Goal: Find specific page/section

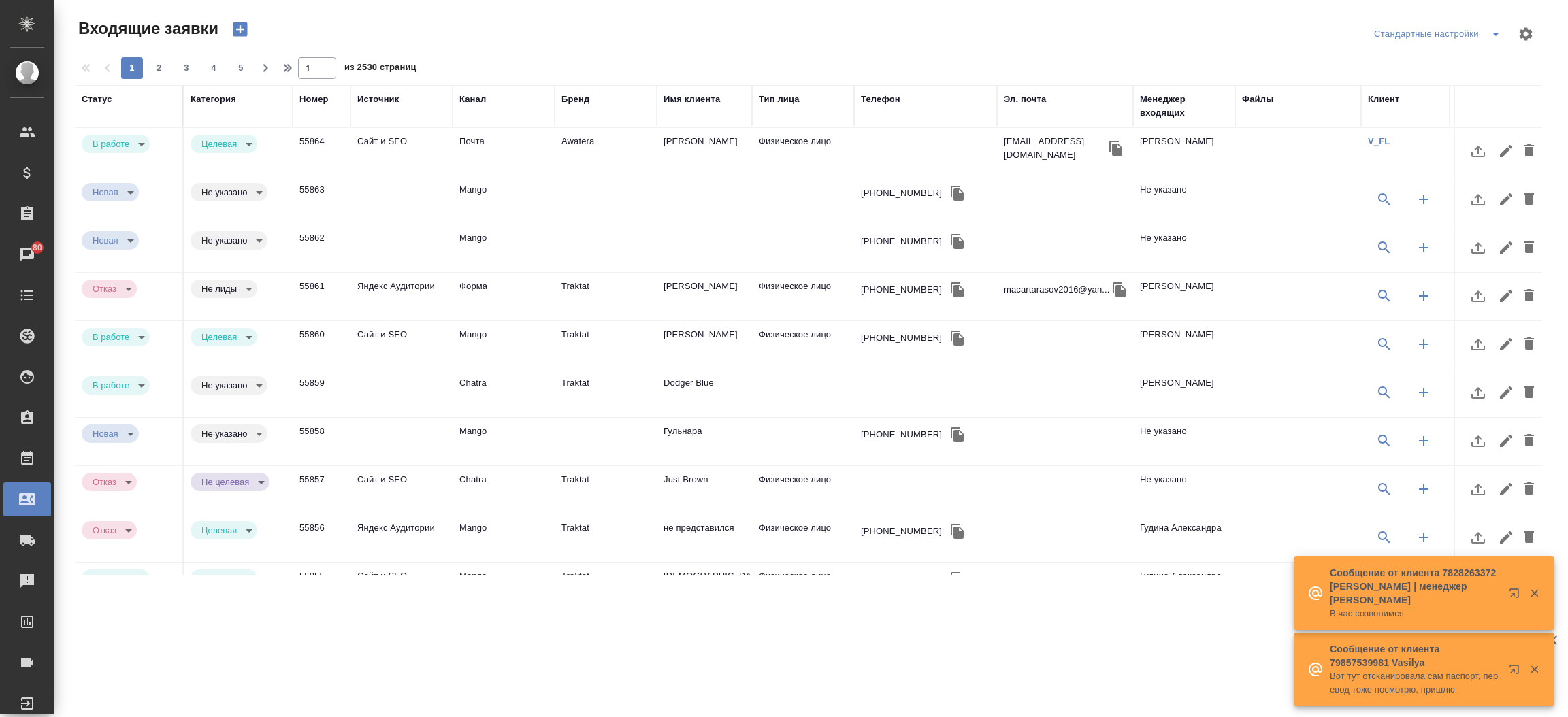
select select "RU"
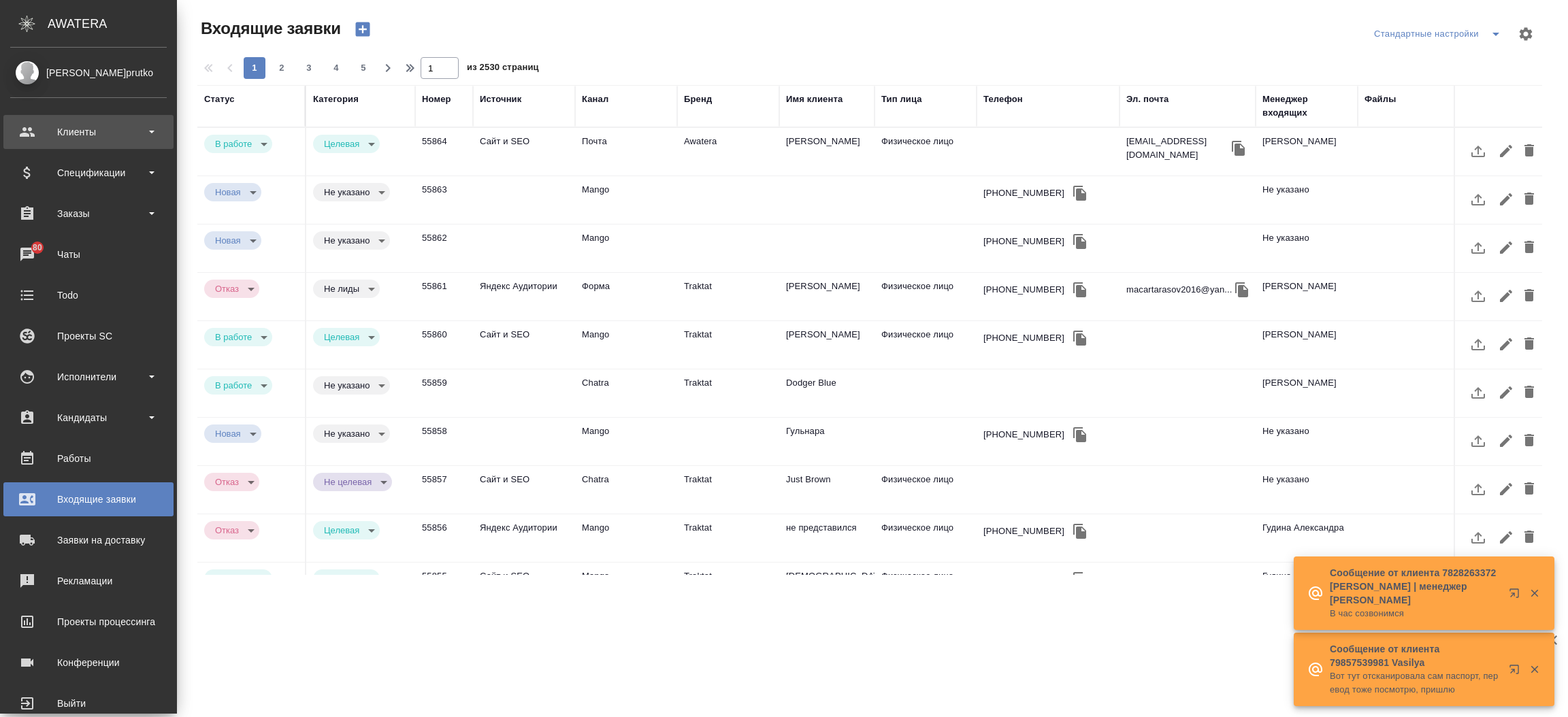
click at [35, 127] on div "Клиенты" at bounding box center [88, 132] width 157 height 20
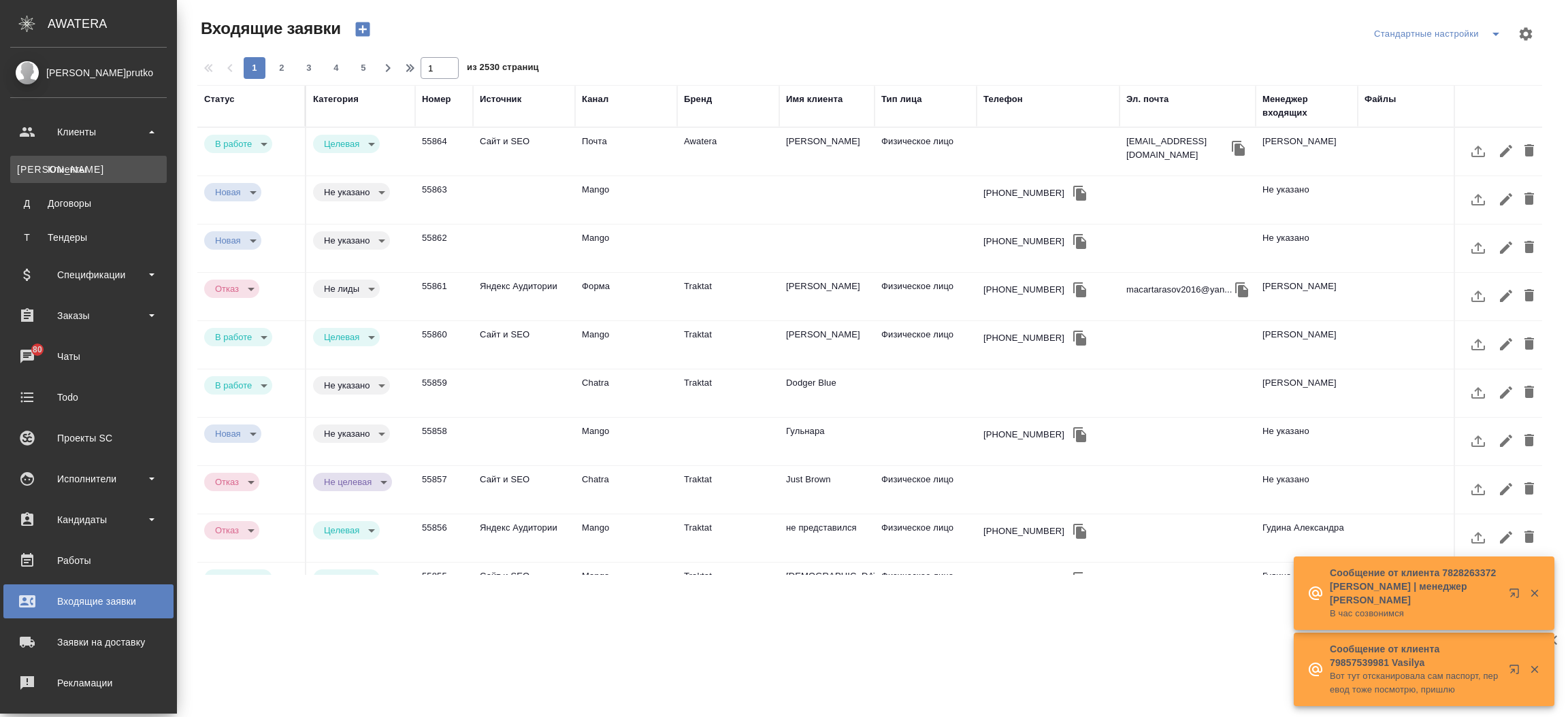
click at [44, 158] on link "К Клиенты" at bounding box center [88, 169] width 157 height 27
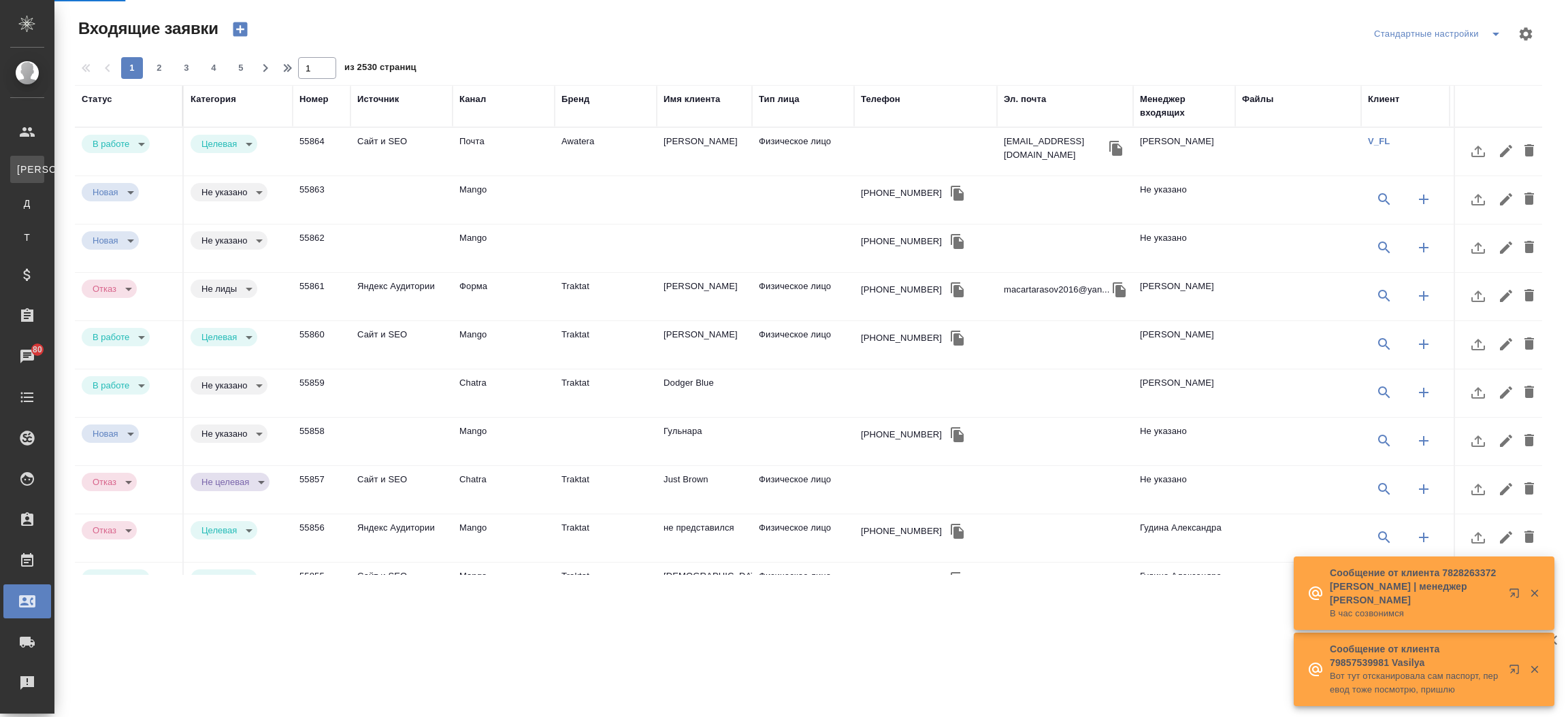
select select "RU"
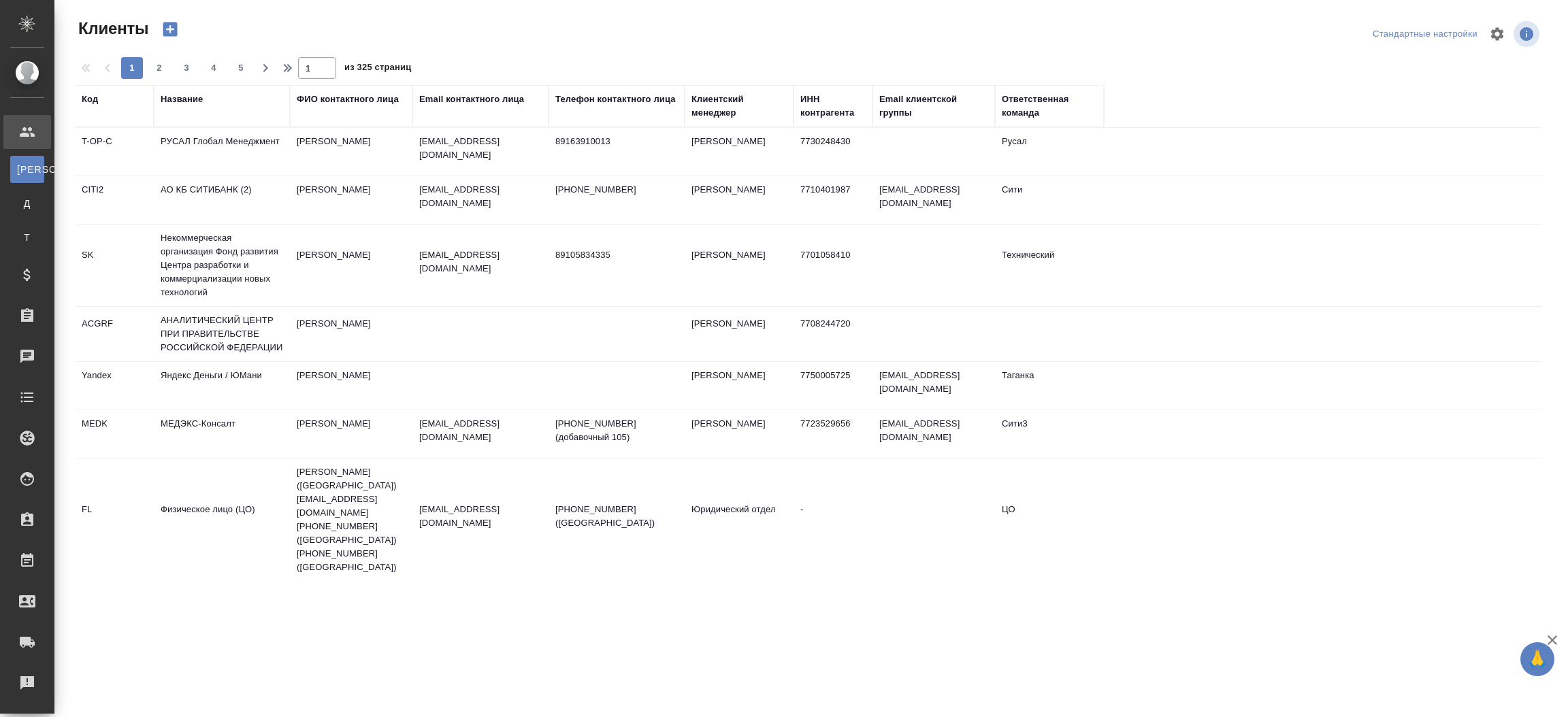
click at [174, 104] on div "Название" at bounding box center [181, 99] width 42 height 13
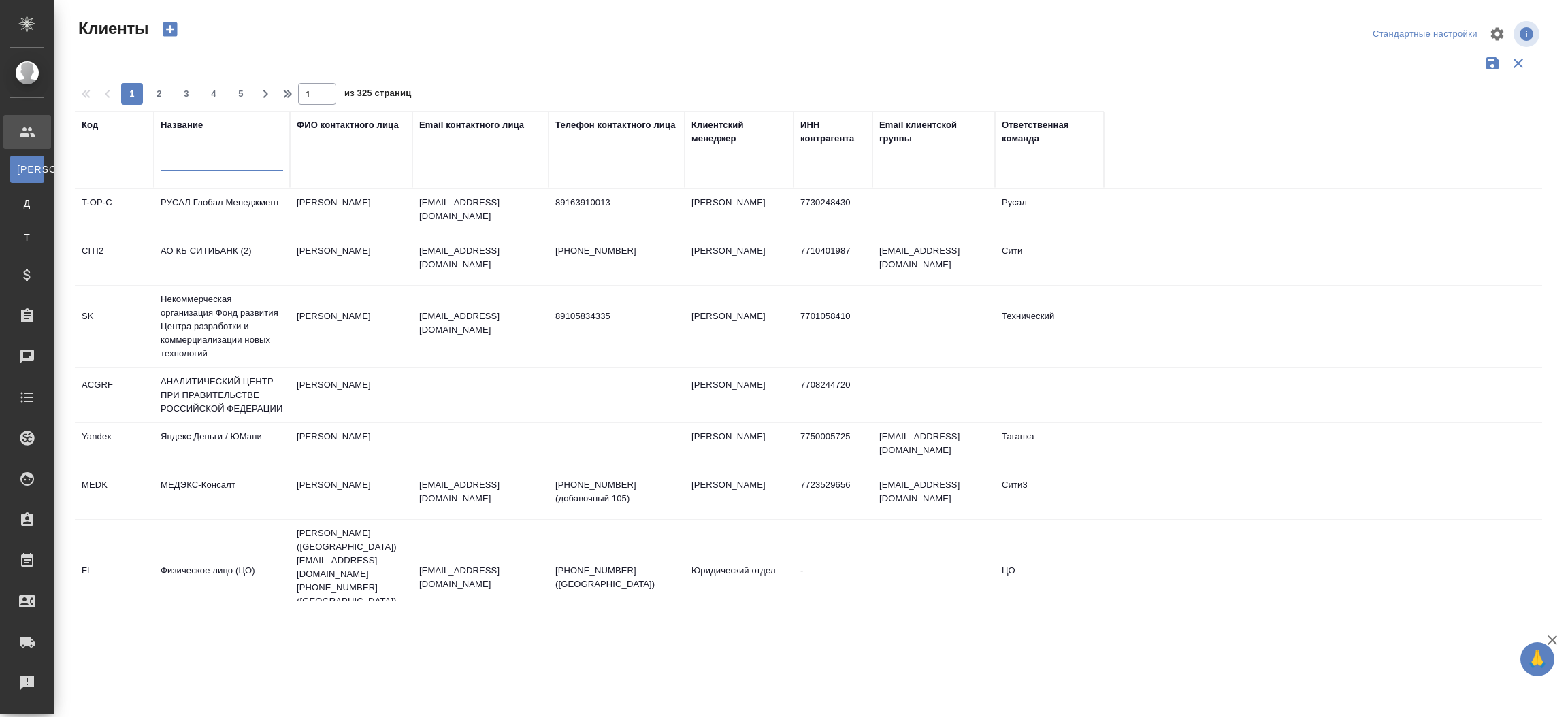
click at [171, 158] on input "text" at bounding box center [221, 163] width 122 height 17
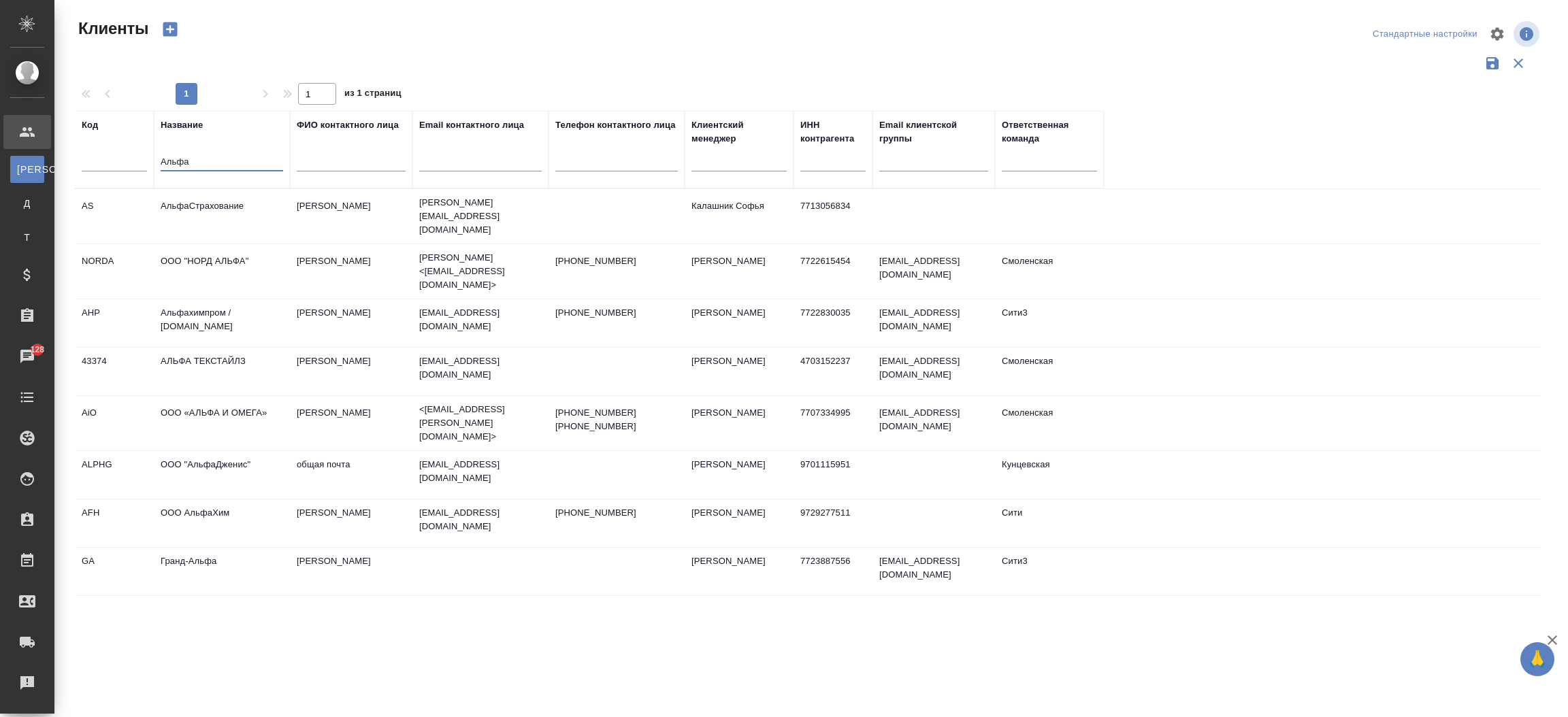
type input "Альфа"
click at [202, 209] on td "АльфаСтрахование" at bounding box center [221, 216] width 136 height 47
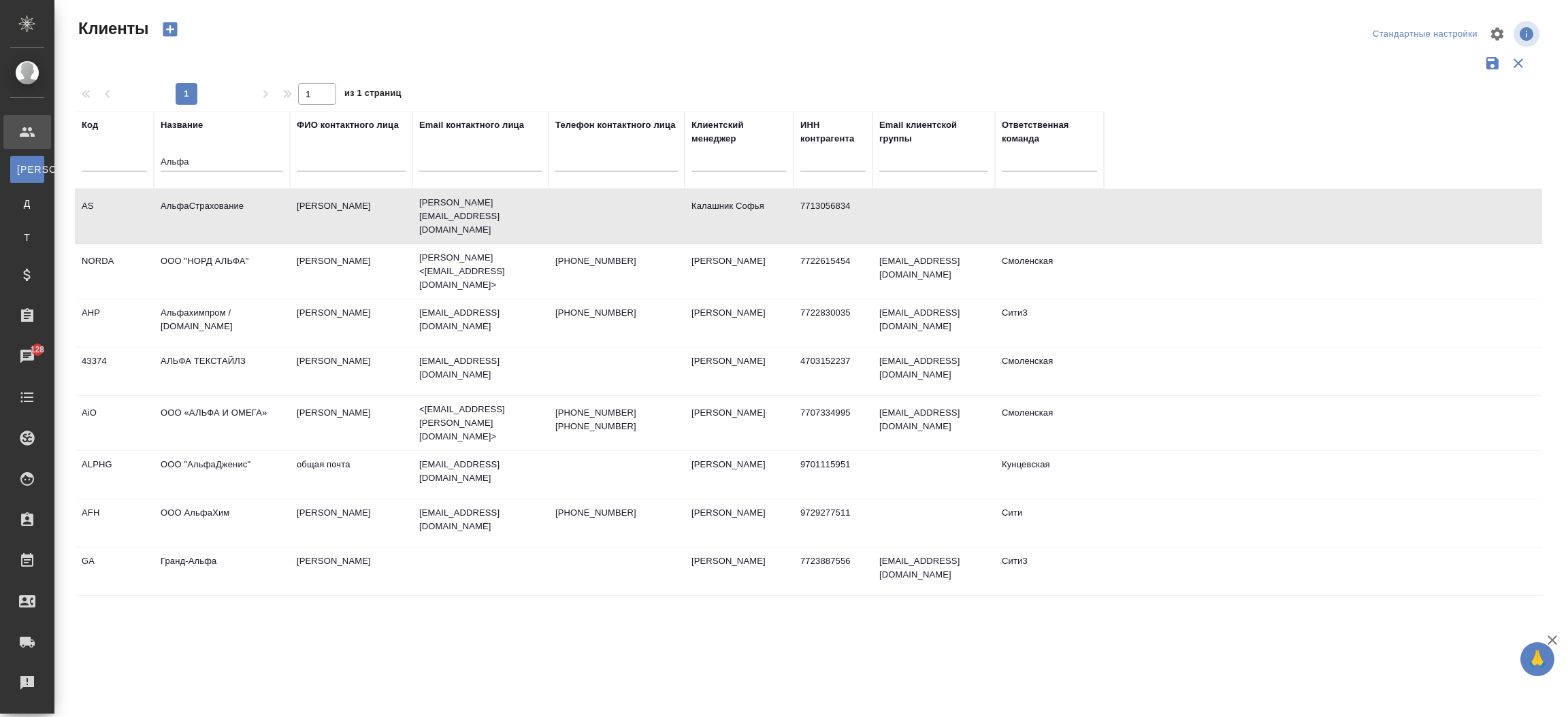
click at [202, 209] on td "АльфаСтрахование" at bounding box center [221, 216] width 136 height 47
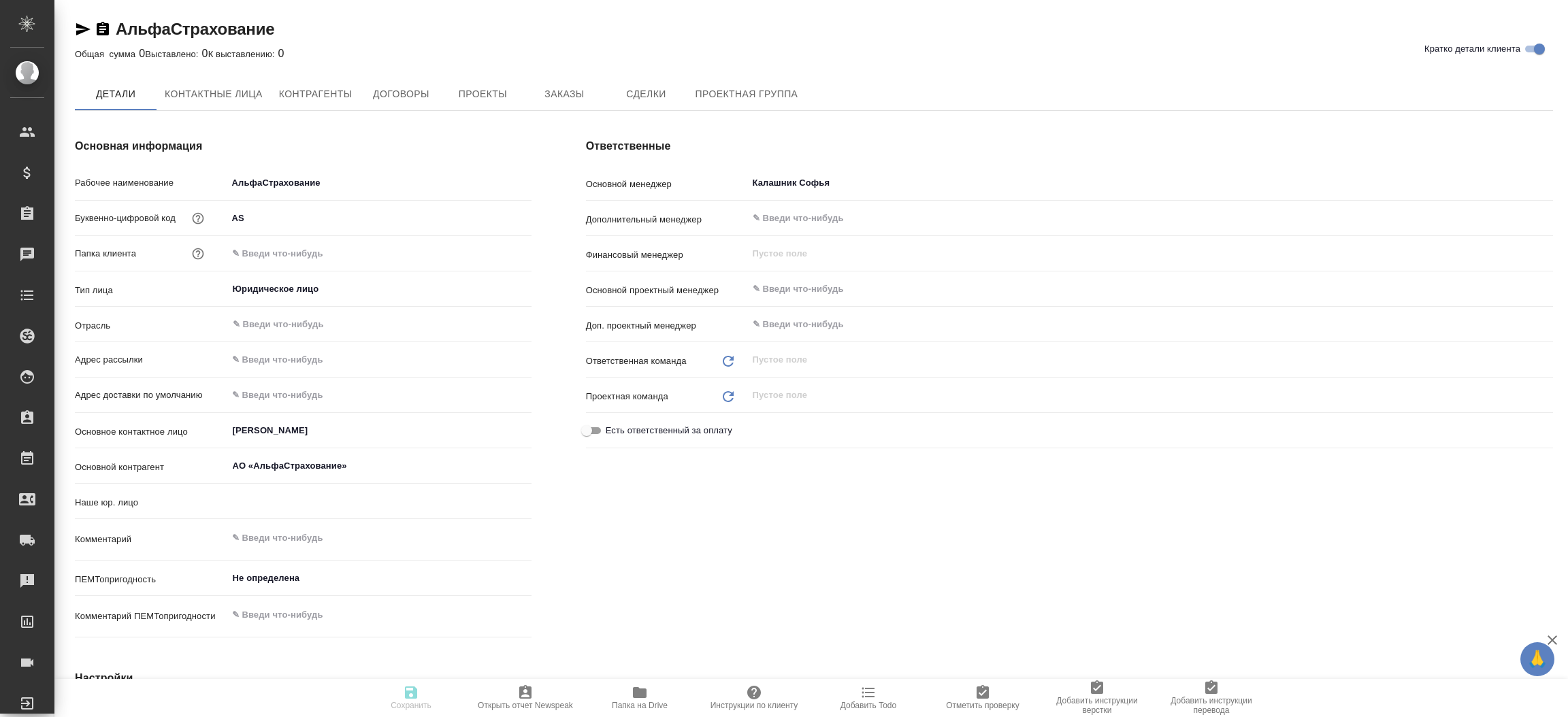
type textarea "x"
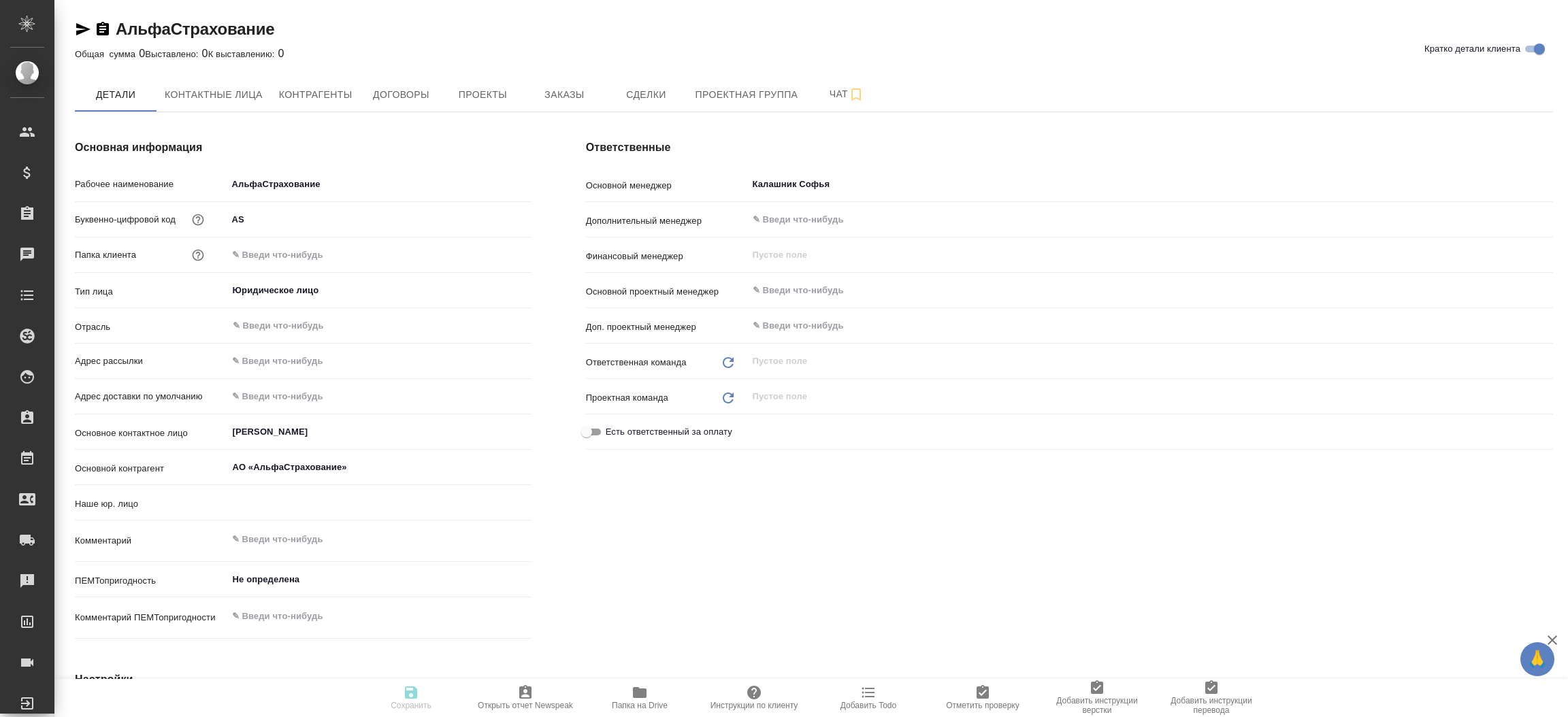
type textarea "x"
click at [81, 31] on icon "button" at bounding box center [83, 30] width 14 height 12
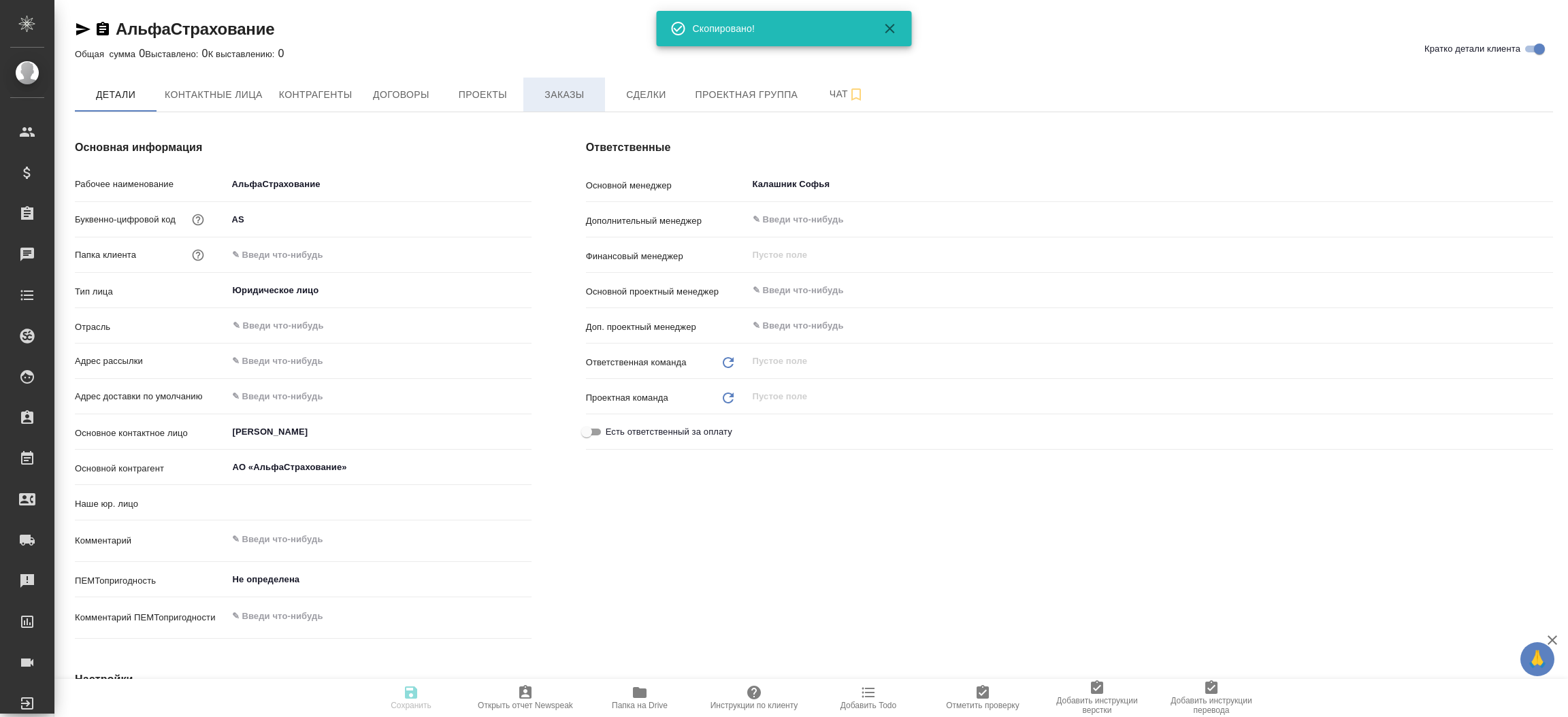
type textarea "x"
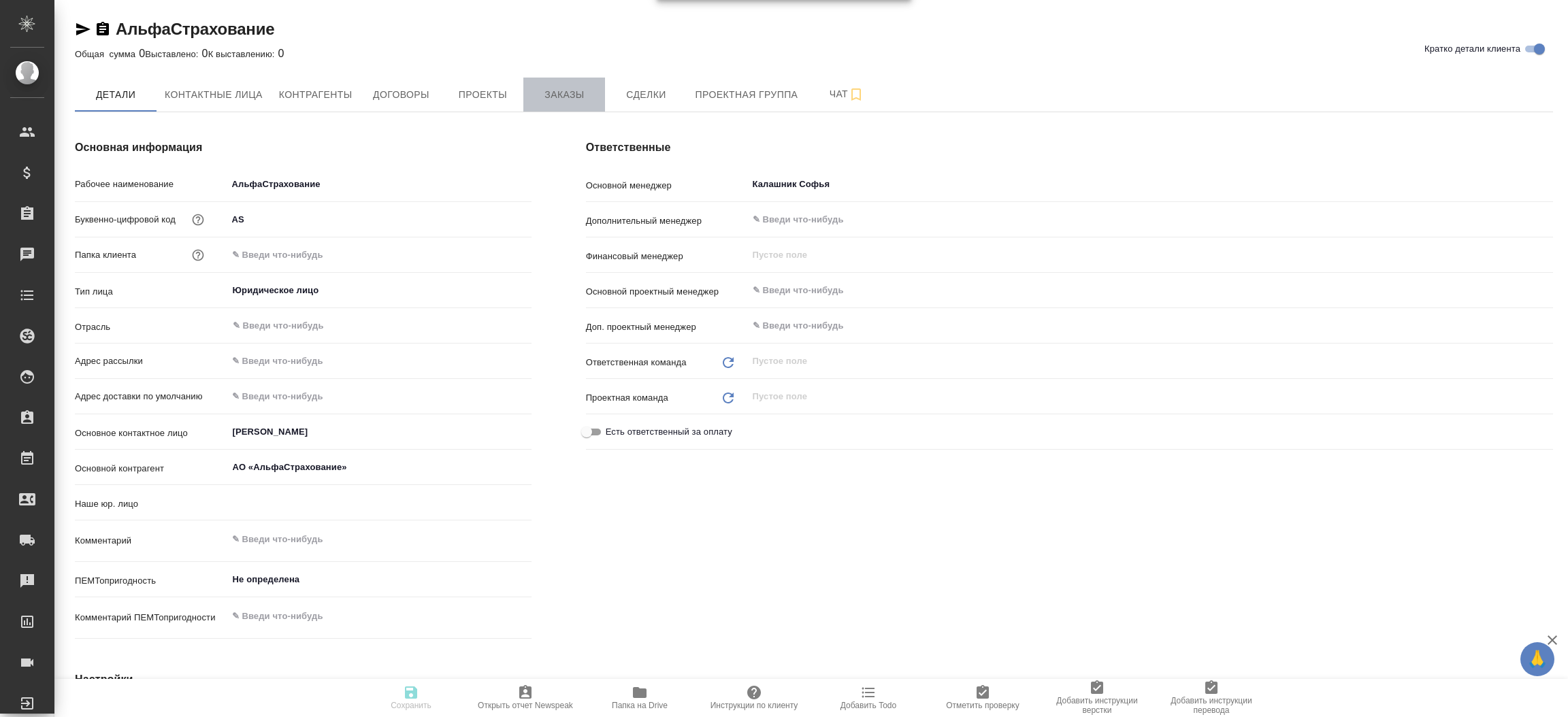
click at [554, 91] on span "Заказы" at bounding box center [564, 95] width 65 height 17
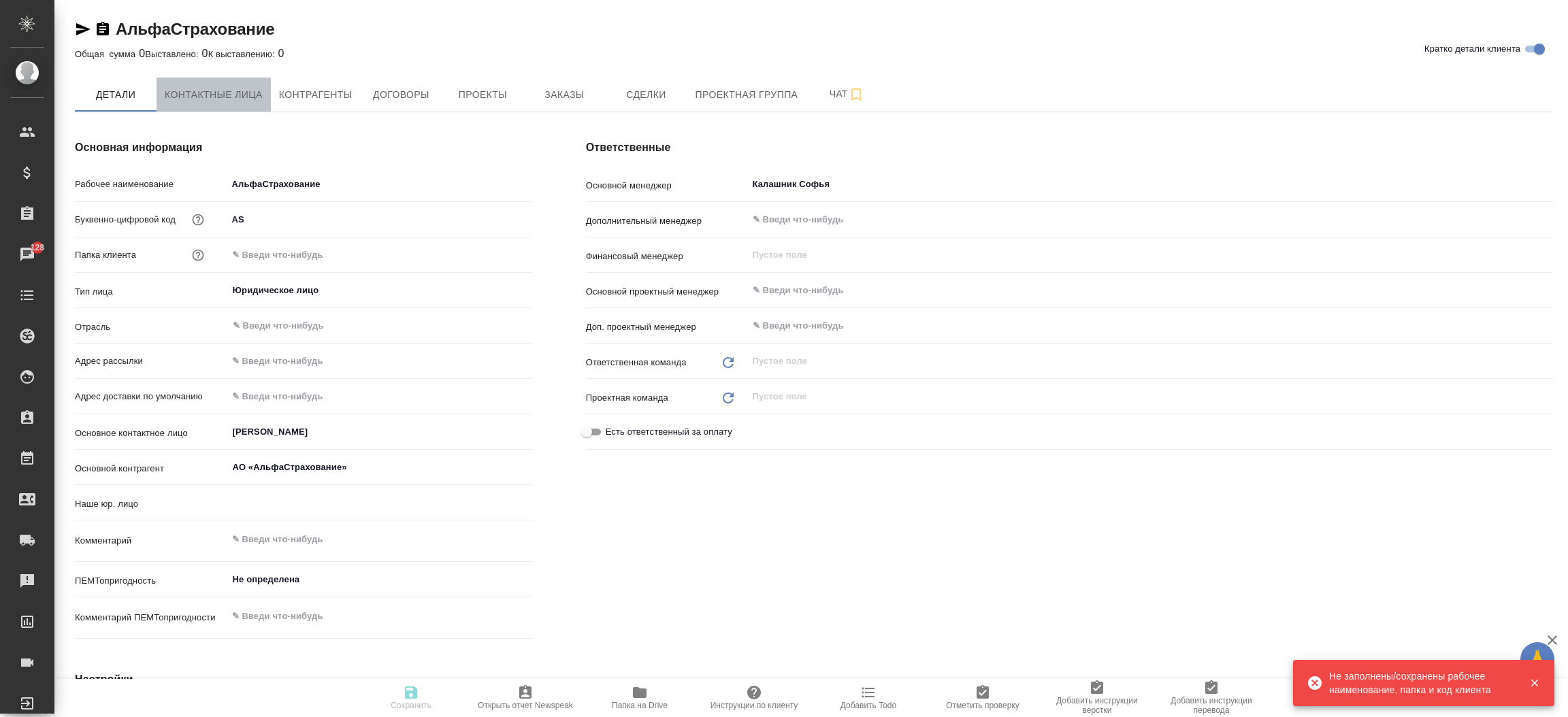
click at [217, 83] on button "Контактные лица" at bounding box center [213, 95] width 115 height 34
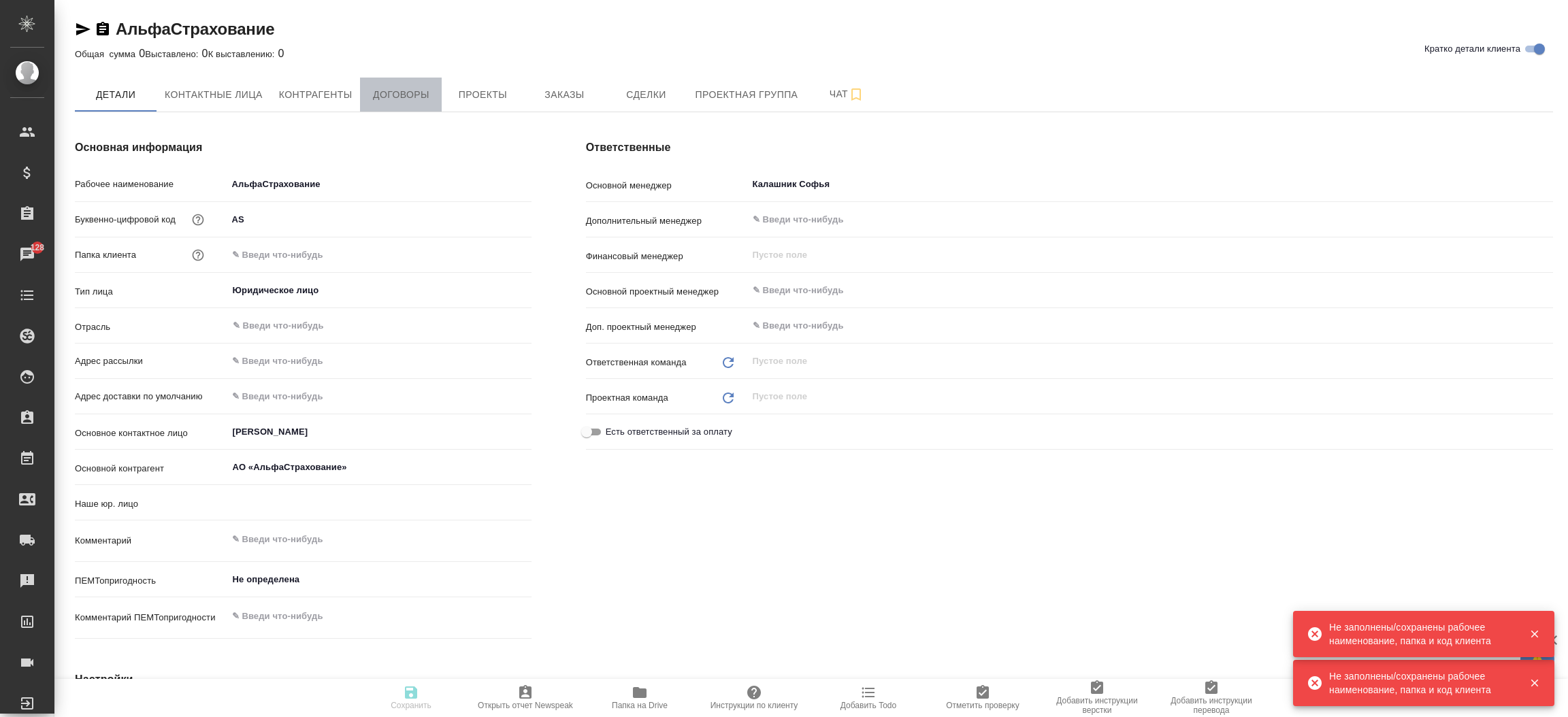
click at [435, 93] on button "Договоры" at bounding box center [400, 95] width 82 height 34
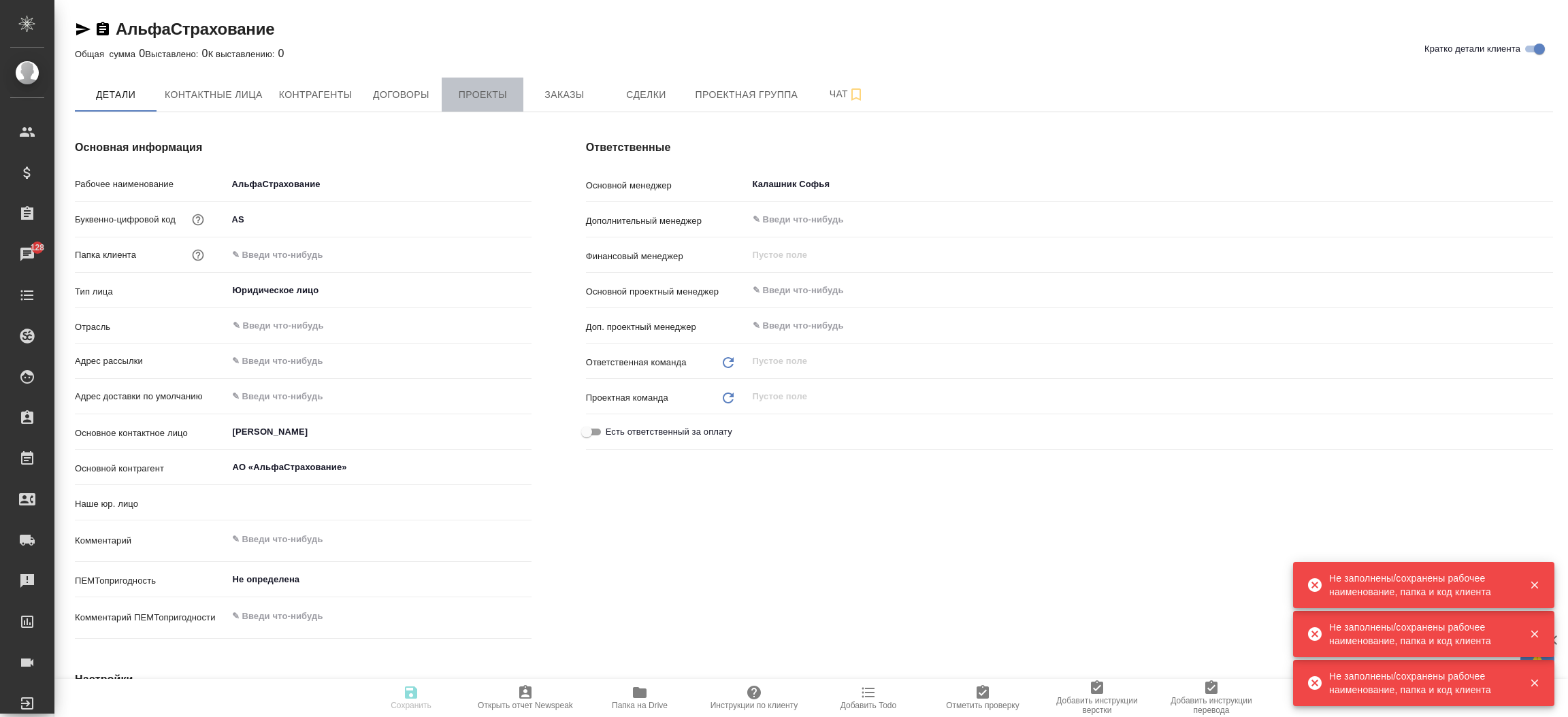
click at [483, 105] on button "Проекты" at bounding box center [482, 95] width 82 height 34
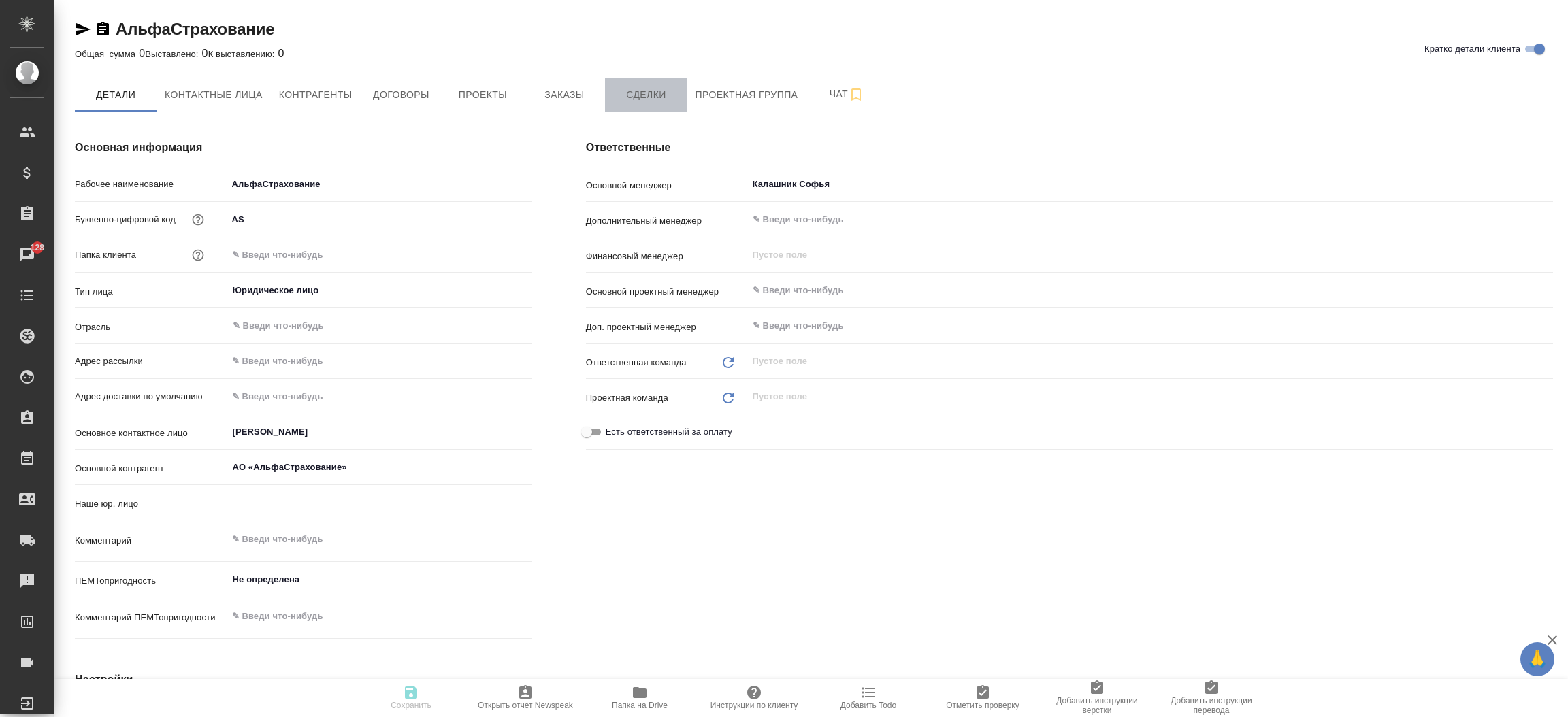
click at [632, 96] on span "Сделки" at bounding box center [646, 95] width 65 height 17
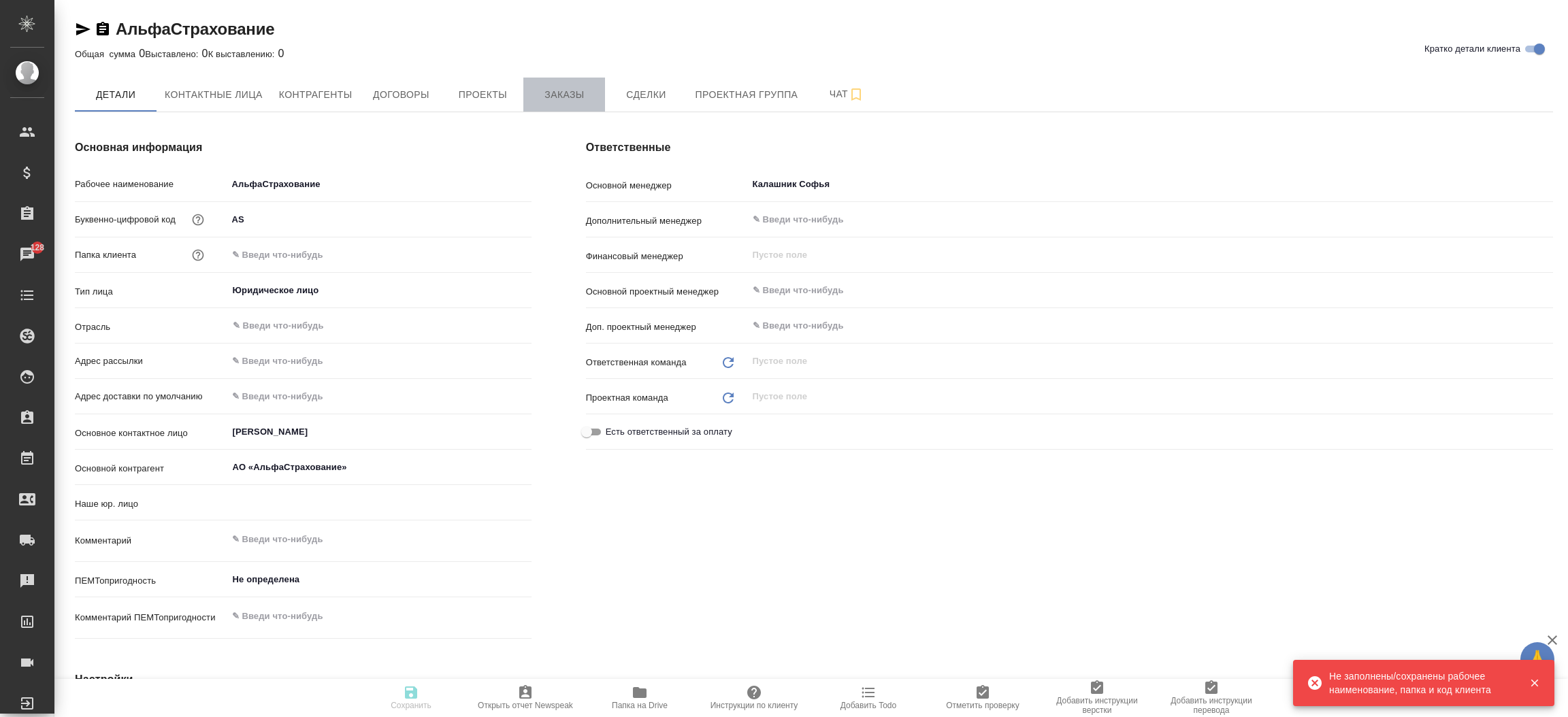
click at [544, 86] on span "Заказы" at bounding box center [564, 95] width 65 height 17
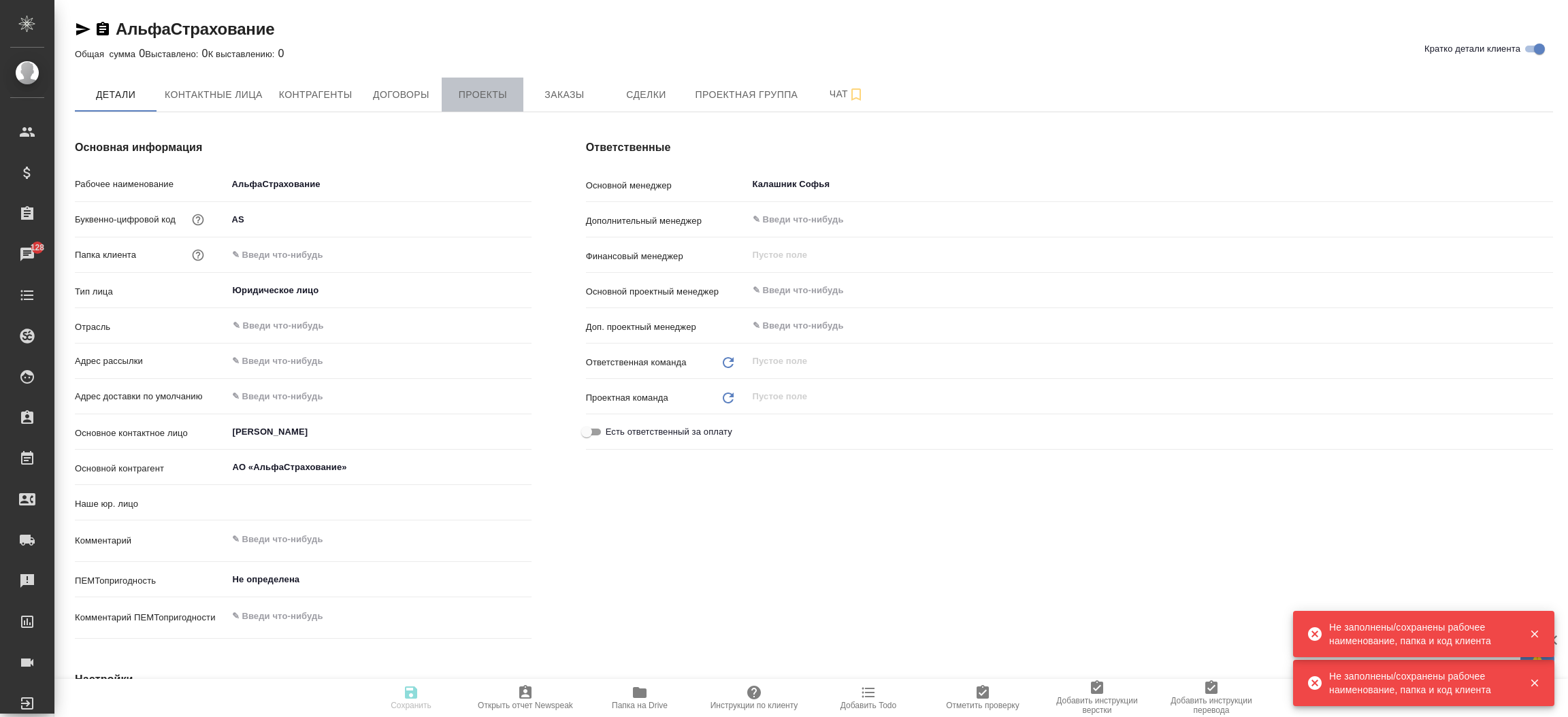
click at [468, 95] on span "Проекты" at bounding box center [483, 95] width 65 height 17
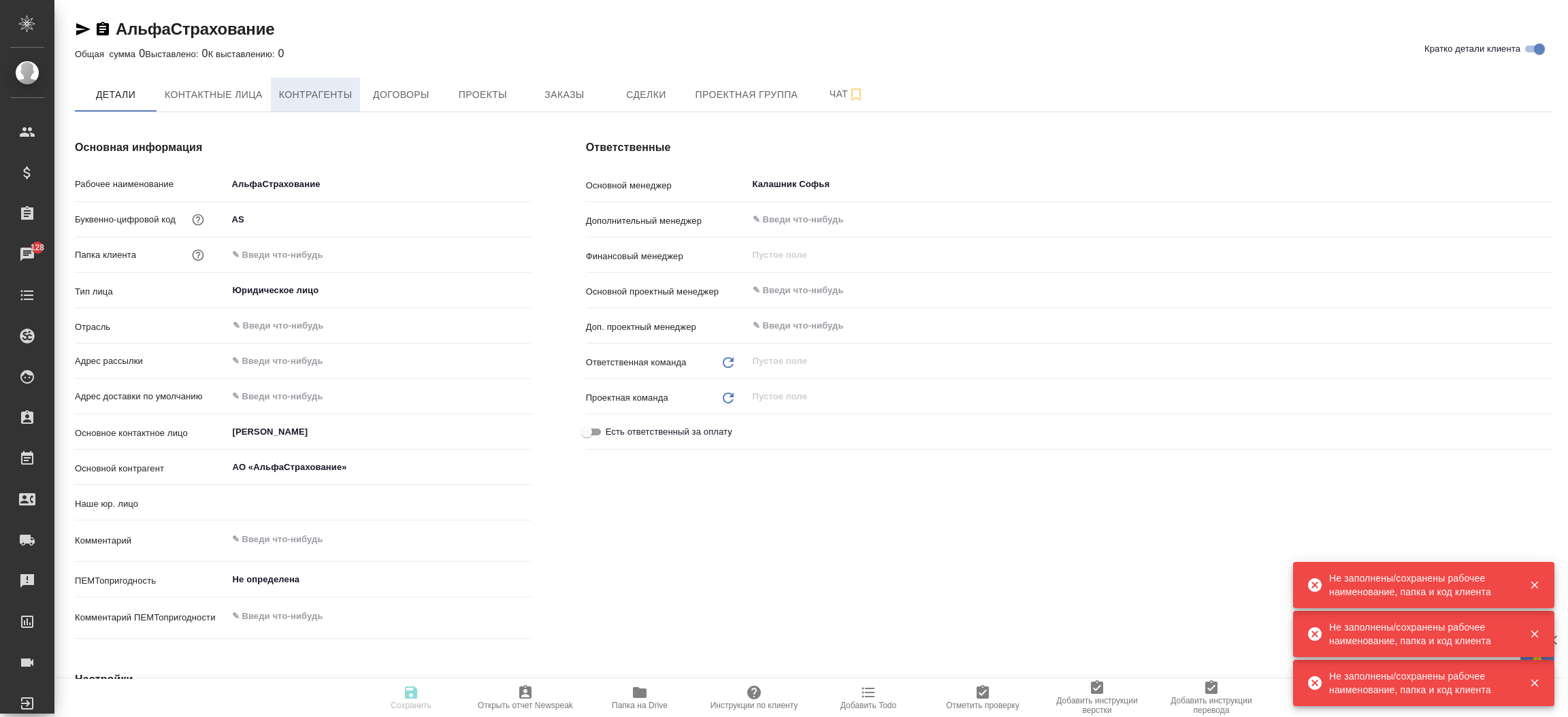
click at [292, 90] on span "Контрагенты" at bounding box center [315, 95] width 73 height 17
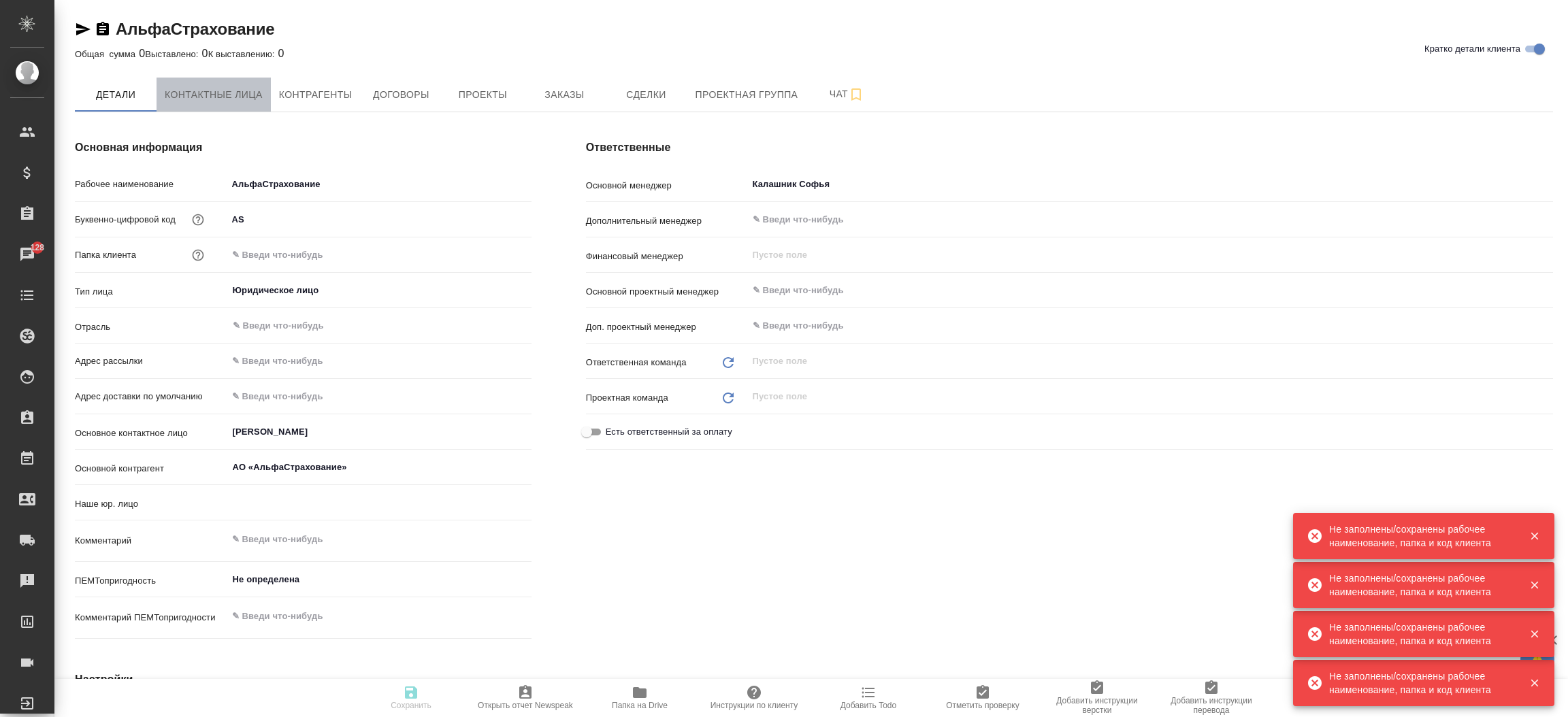
click at [215, 97] on span "Контактные лица" at bounding box center [213, 95] width 98 height 17
